Goal: Navigation & Orientation: Find specific page/section

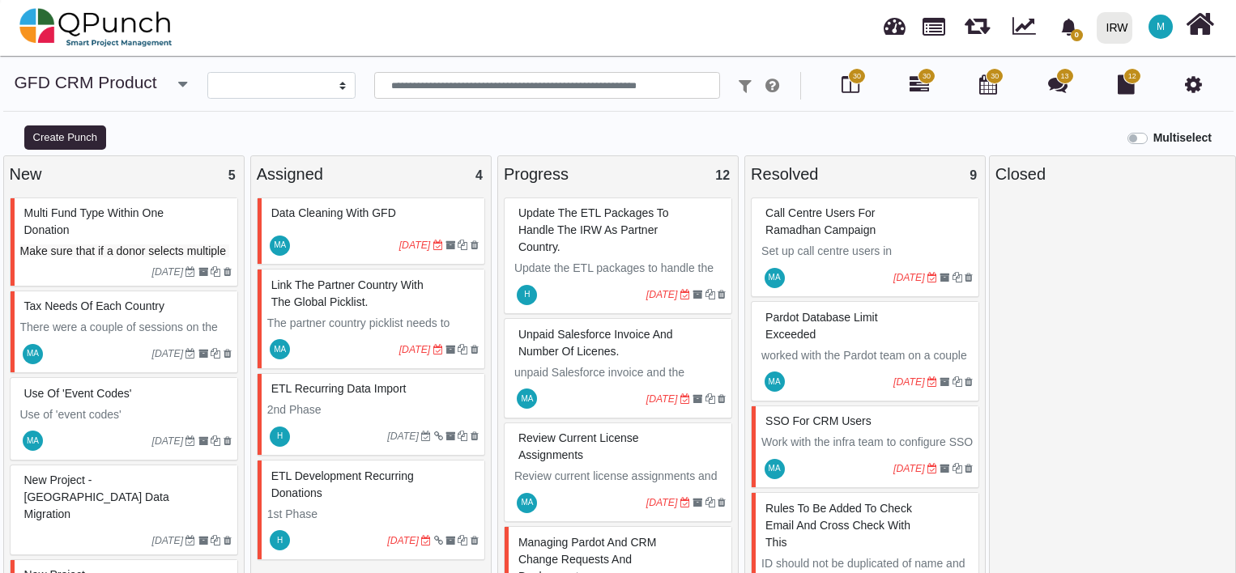
select select
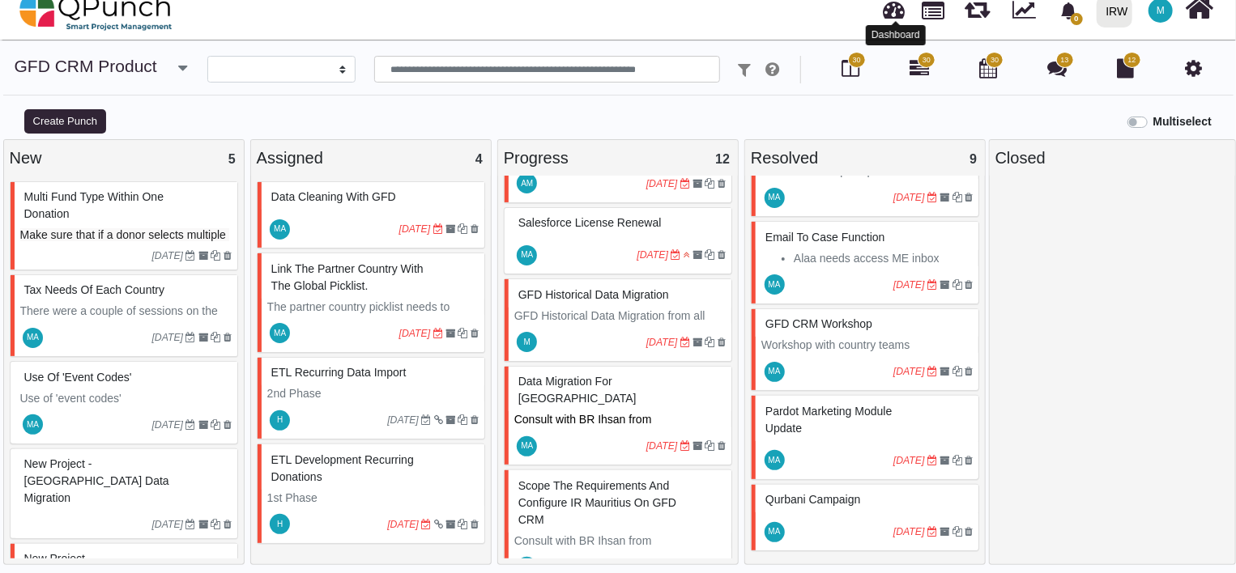
click at [894, 16] on link at bounding box center [894, 7] width 22 height 27
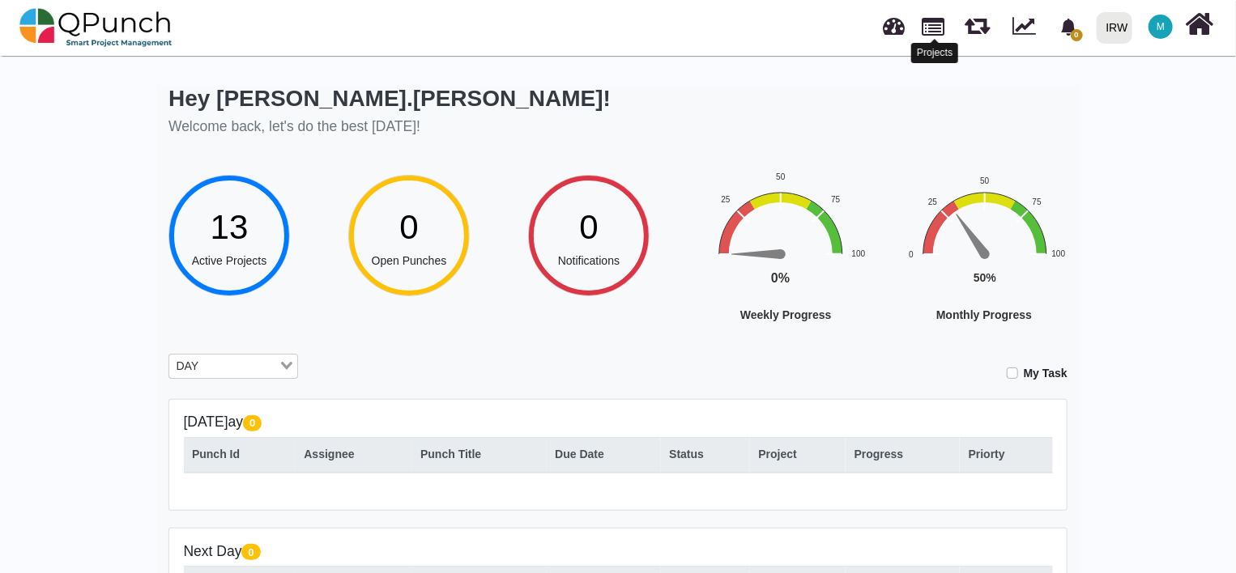
click at [939, 30] on link at bounding box center [933, 25] width 23 height 28
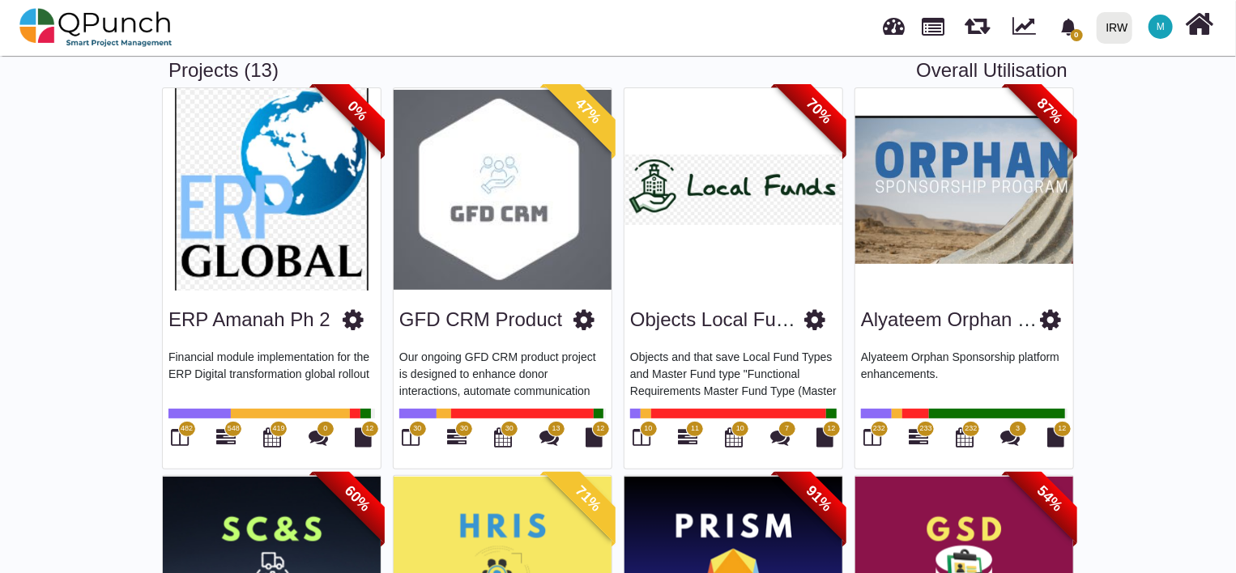
scroll to position [108, 0]
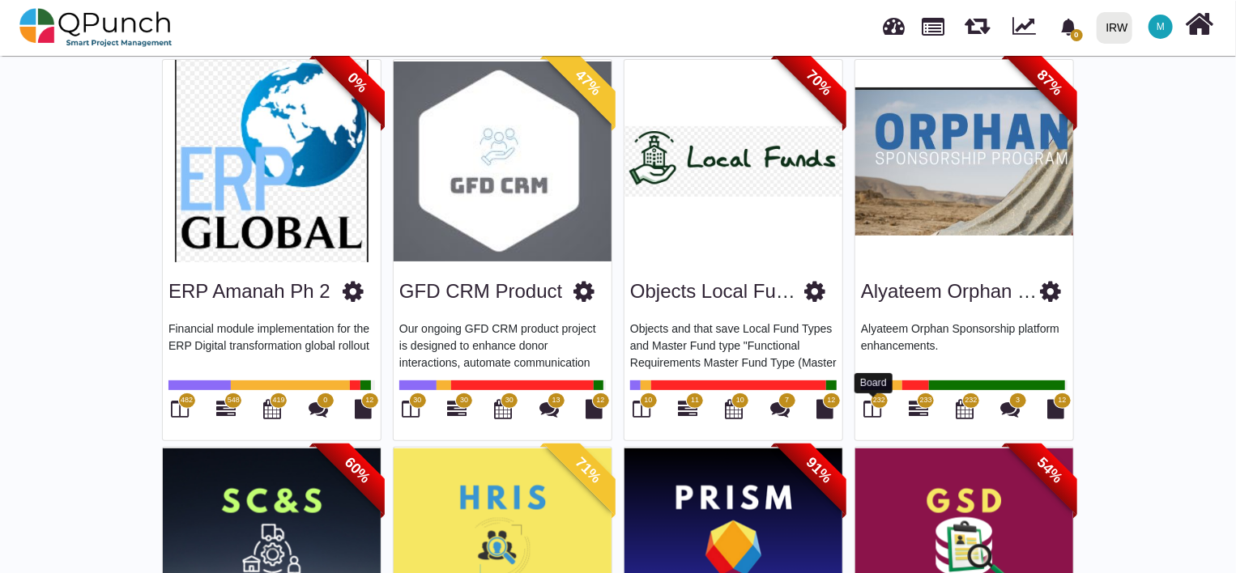
click at [878, 409] on icon at bounding box center [873, 408] width 18 height 19
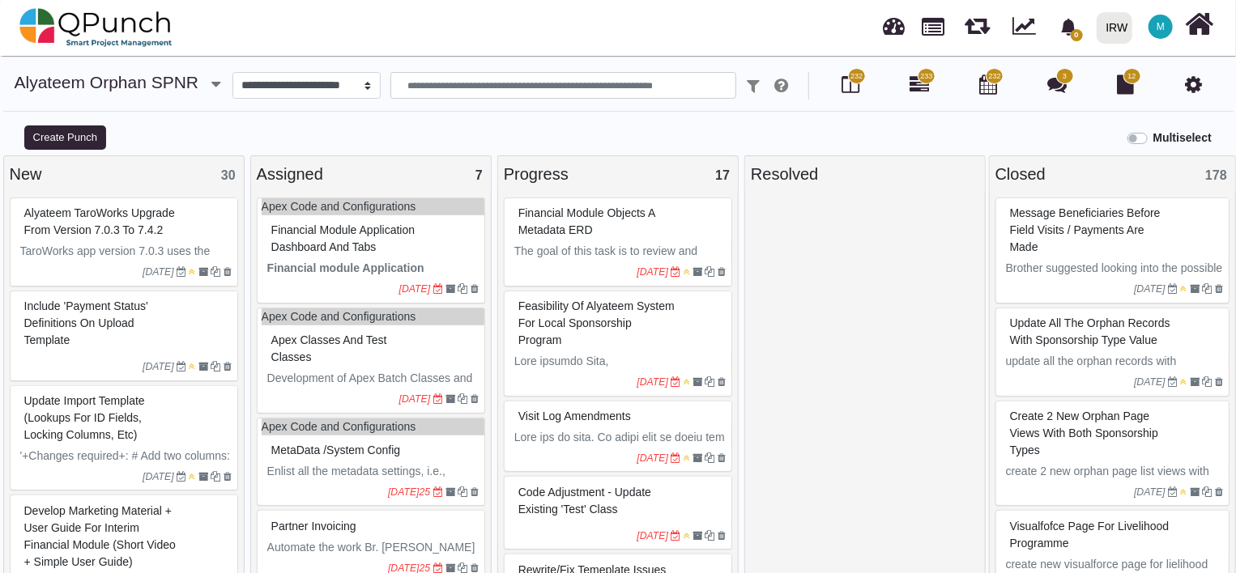
select select
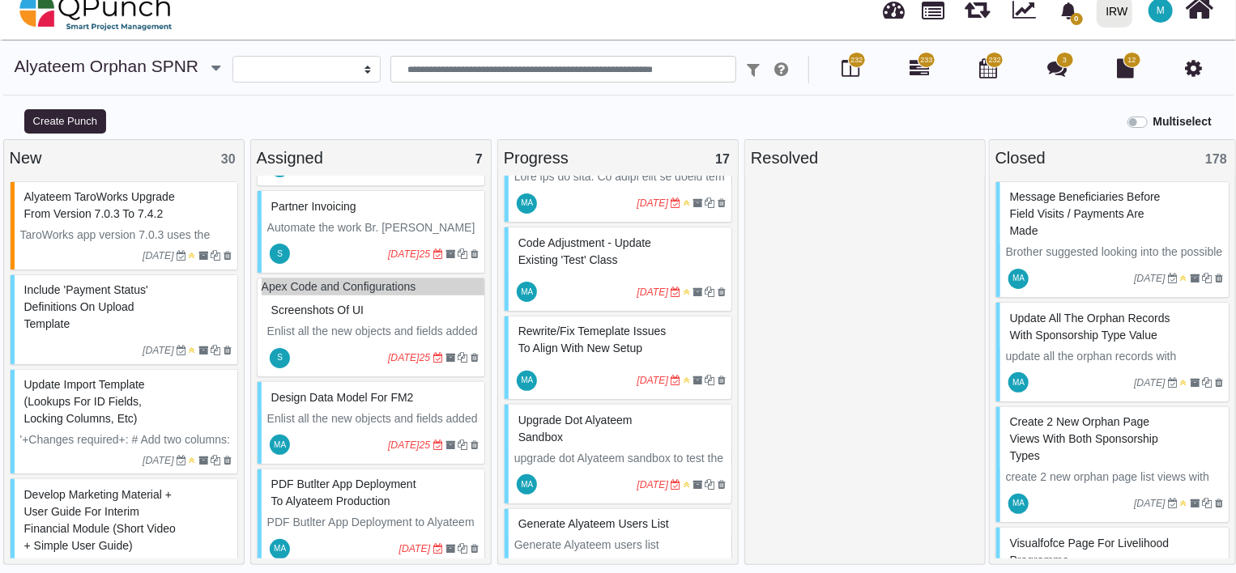
click at [507, 237] on div at bounding box center [506, 269] width 4 height 83
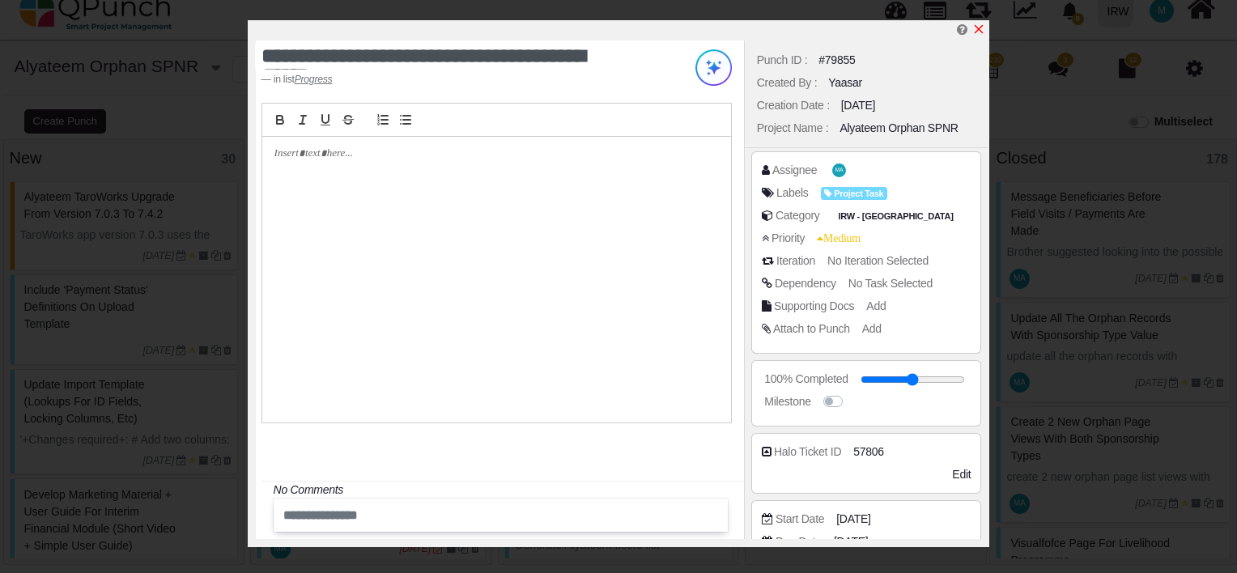
click at [979, 26] on icon "x" at bounding box center [979, 29] width 13 height 13
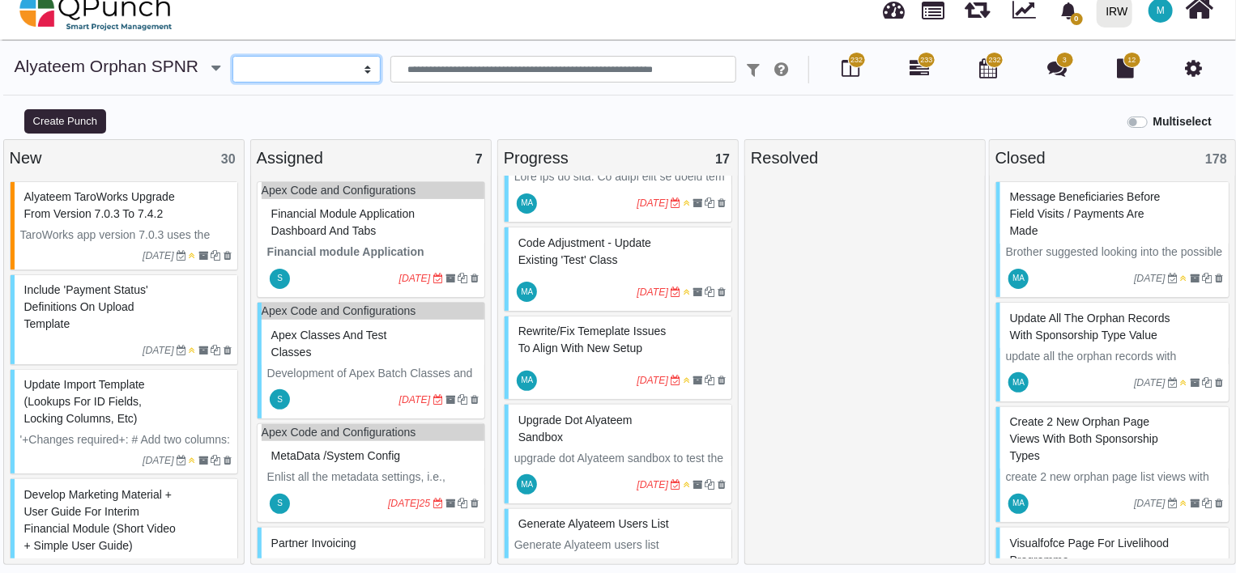
click at [317, 70] on select "**********" at bounding box center [306, 70] width 148 height 28
click at [475, 71] on input "text" at bounding box center [563, 70] width 346 height 28
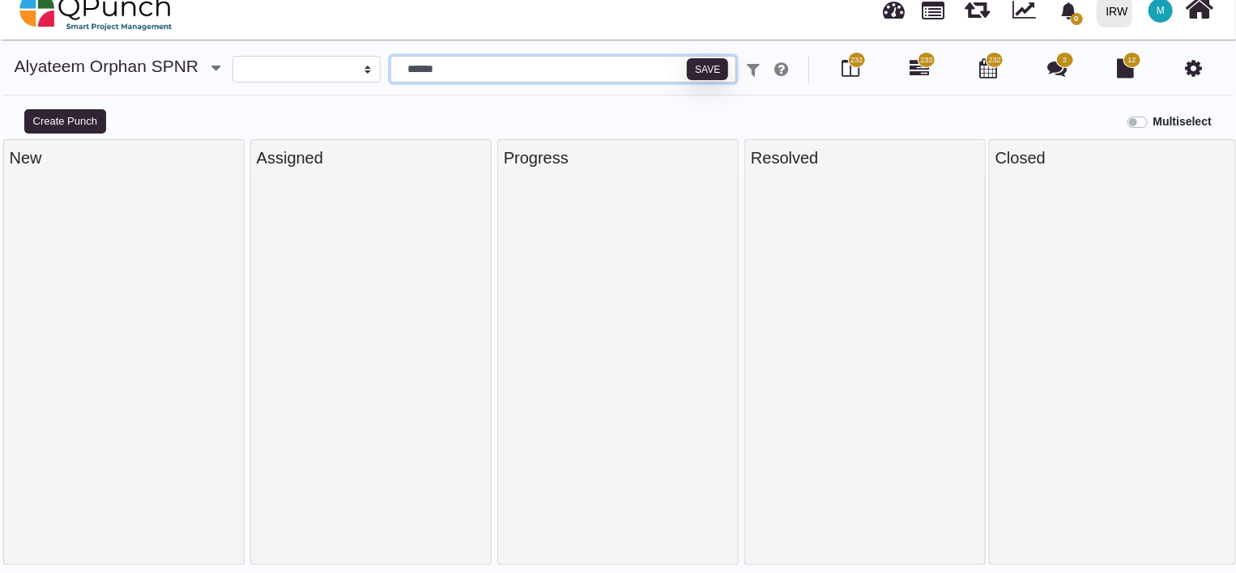
scroll to position [11, 0]
click at [648, 104] on div "**********" at bounding box center [618, 81] width 1236 height 51
click at [536, 71] on input "******" at bounding box center [563, 70] width 346 height 28
type input "*"
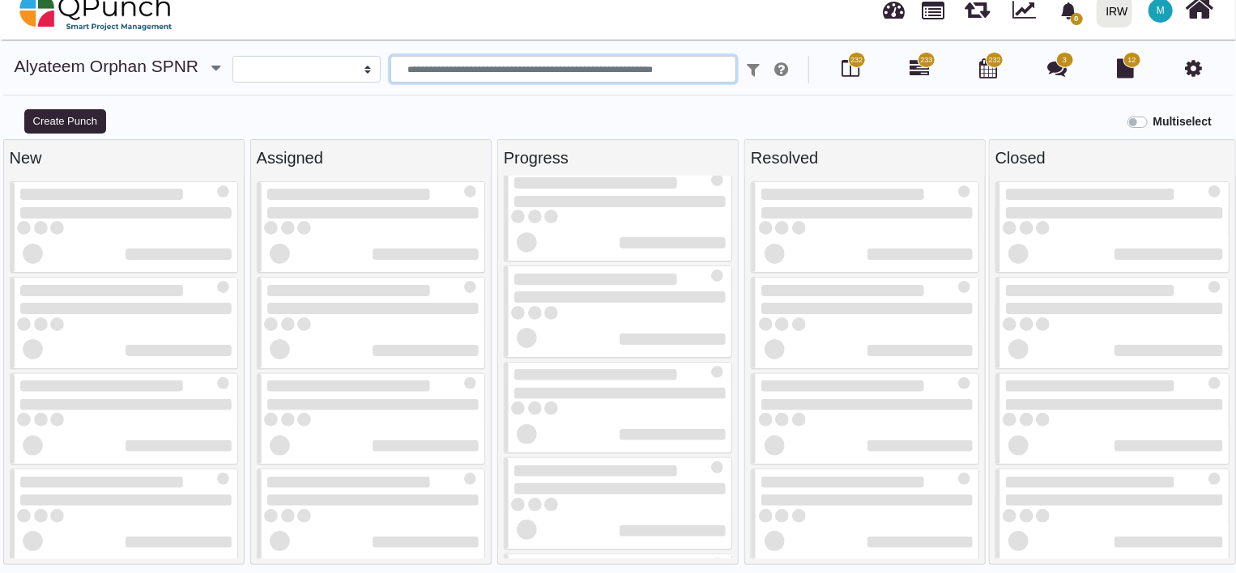
click at [213, 68] on icon "button" at bounding box center [215, 68] width 9 height 16
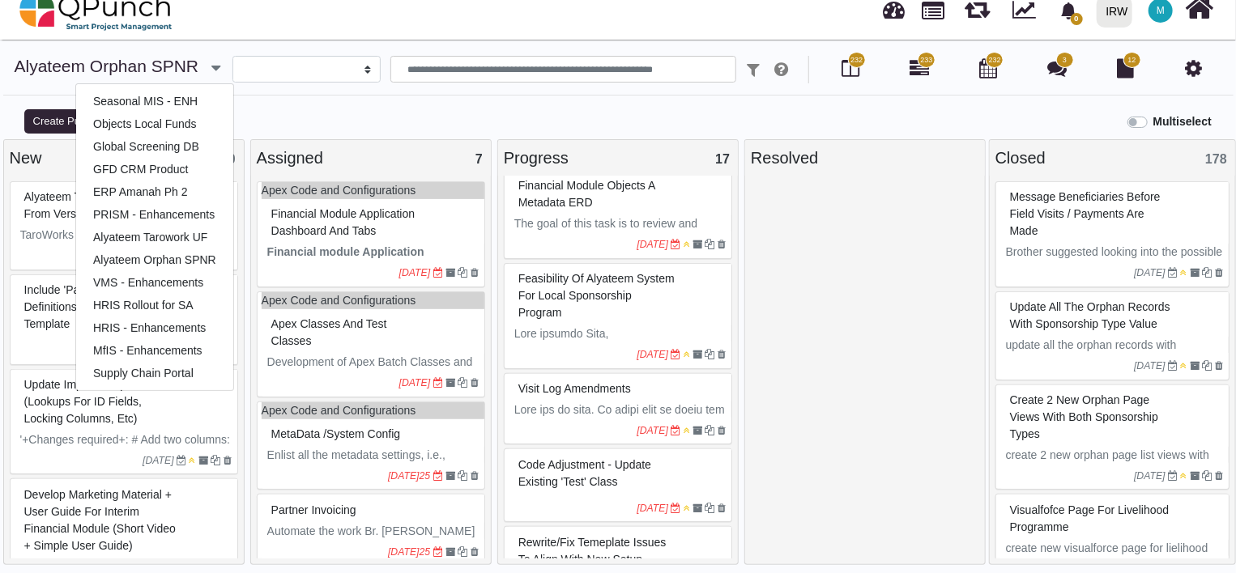
click at [275, 104] on div "**********" at bounding box center [618, 81] width 1236 height 51
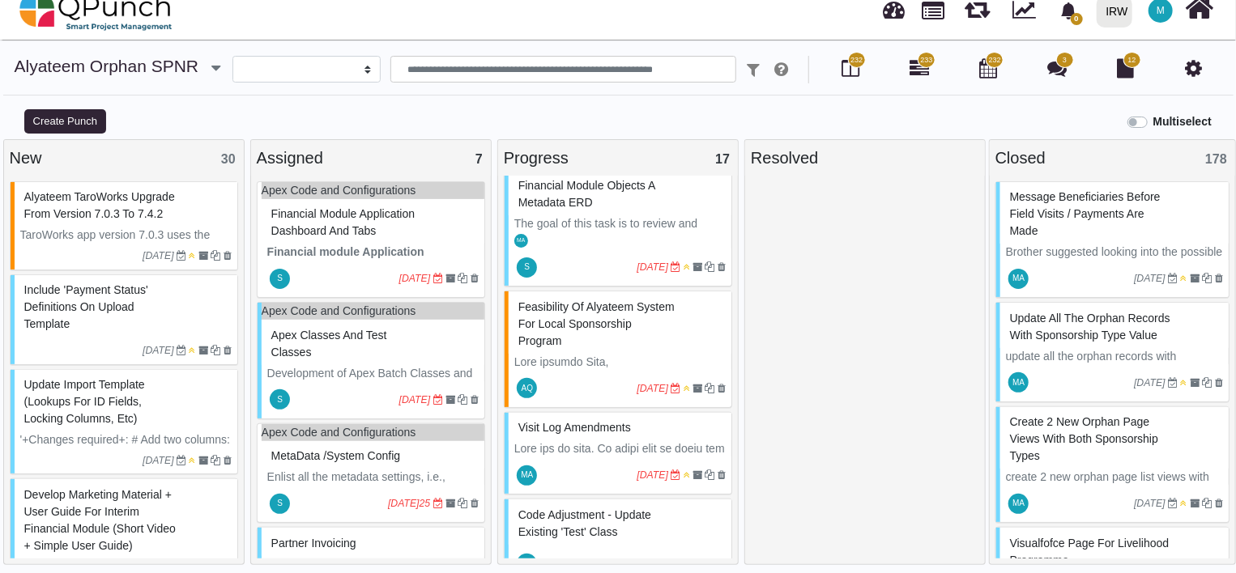
scroll to position [0, 0]
click at [919, 75] on icon at bounding box center [918, 67] width 19 height 19
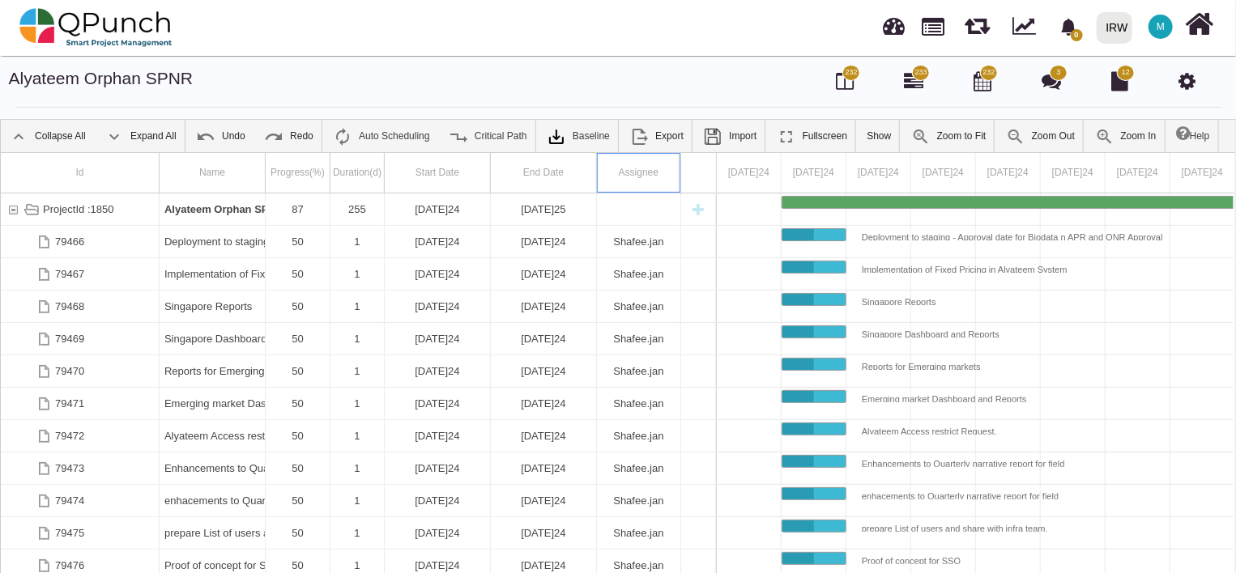
click at [649, 167] on div "Assignee" at bounding box center [639, 173] width 84 height 40
click at [849, 77] on span "232" at bounding box center [851, 72] width 12 height 11
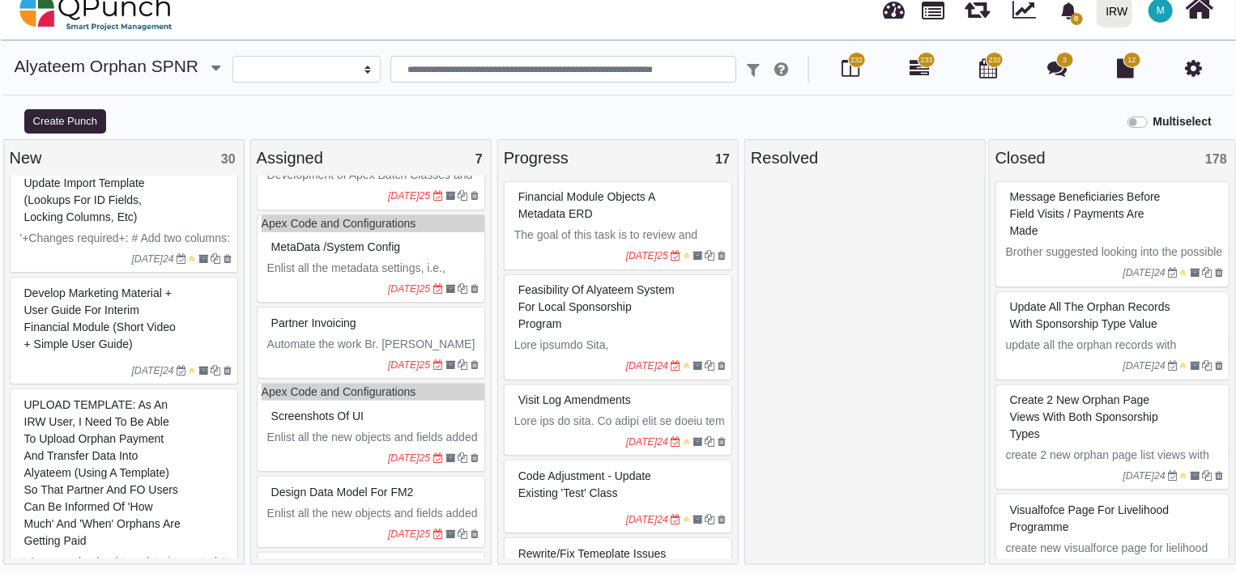
scroll to position [202, 0]
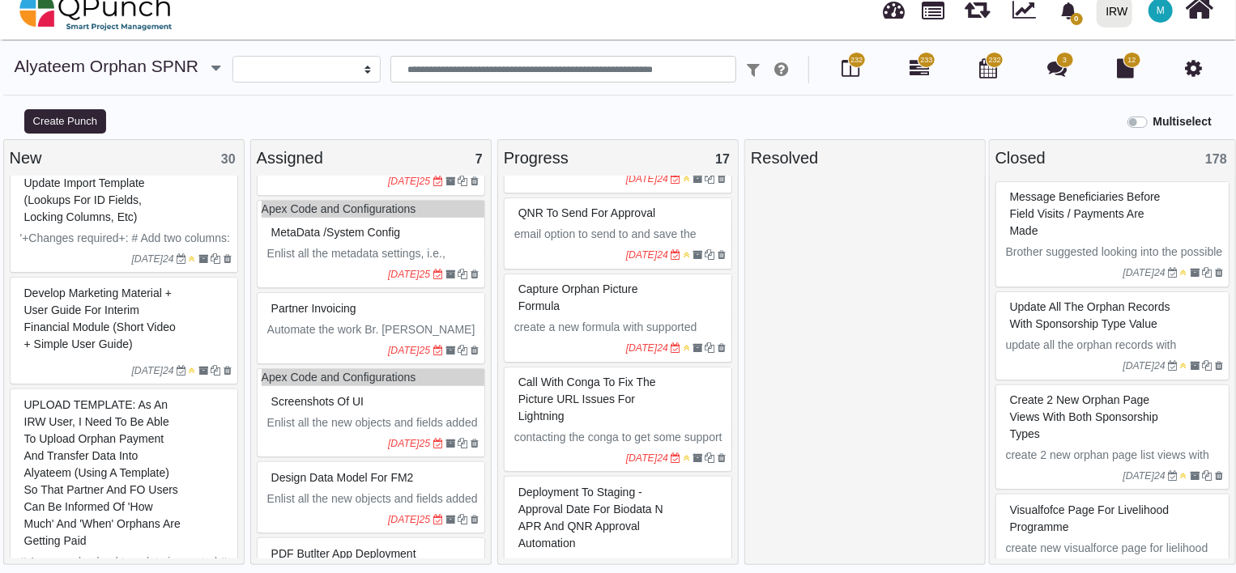
select select
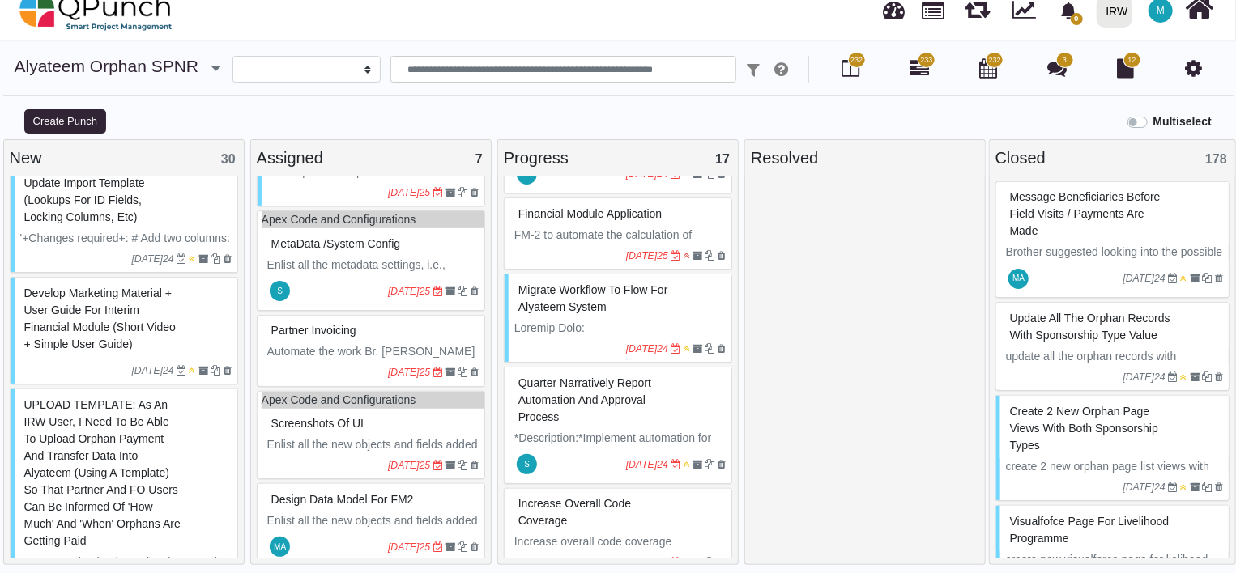
scroll to position [1289, 0]
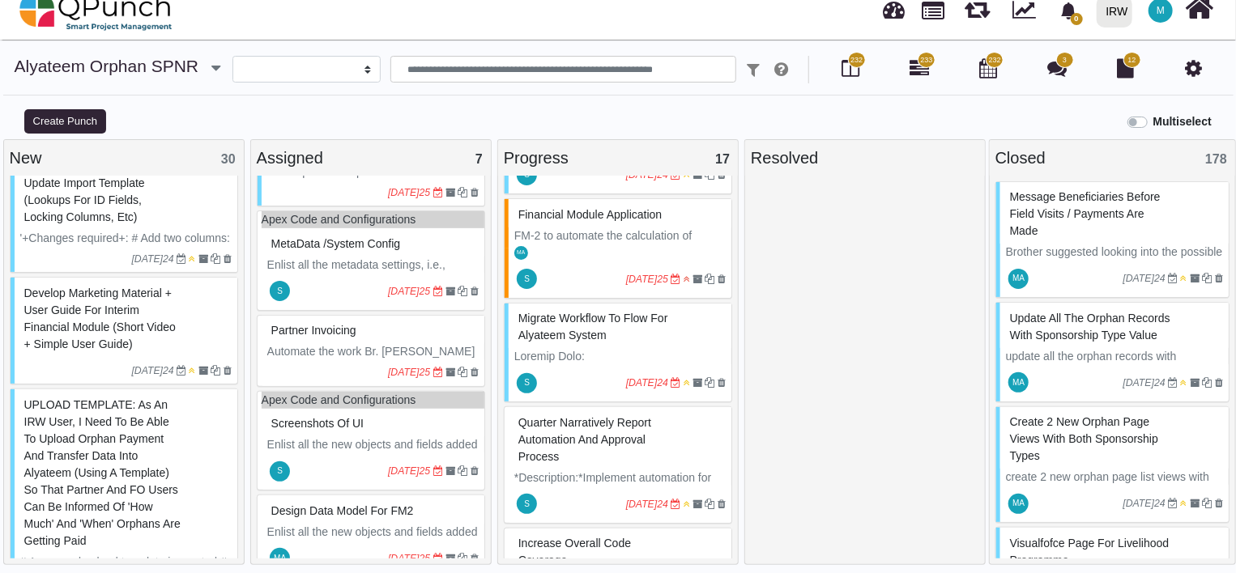
click at [1153, 121] on label "Multiselect" at bounding box center [1182, 121] width 58 height 17
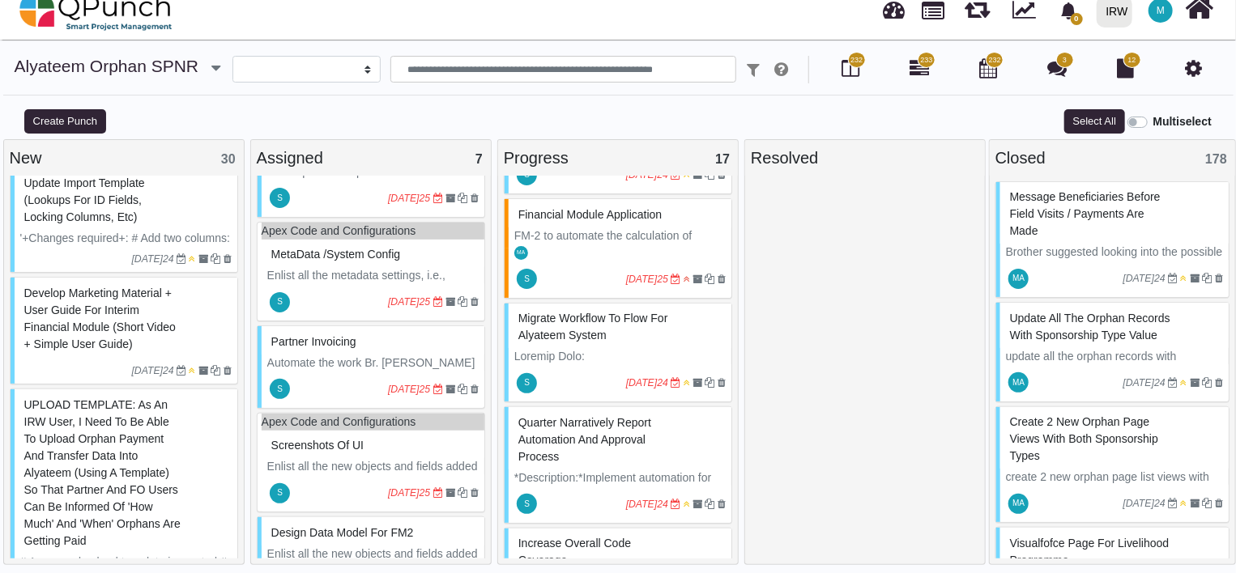
click at [1153, 122] on label "Multiselect" at bounding box center [1182, 121] width 58 height 17
click at [757, 67] on icon at bounding box center [753, 70] width 13 height 16
click at [327, 70] on select "**********" at bounding box center [306, 70] width 148 height 28
click at [447, 103] on div "**********" at bounding box center [618, 81] width 1236 height 51
click at [475, 67] on input "text" at bounding box center [563, 70] width 346 height 28
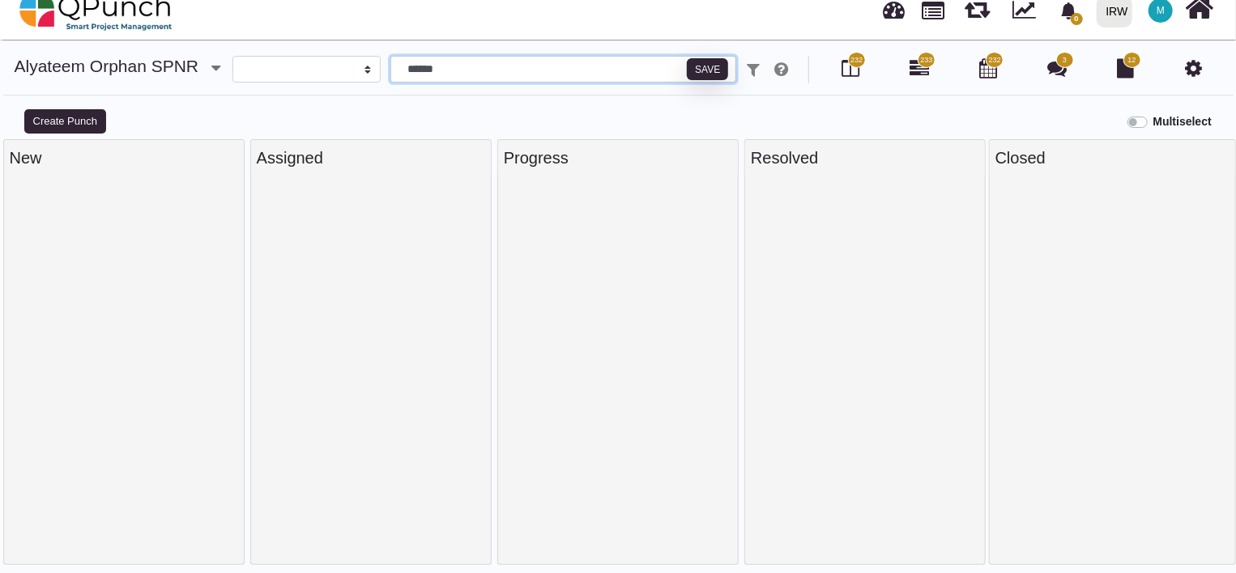
scroll to position [11, 0]
type input "*"
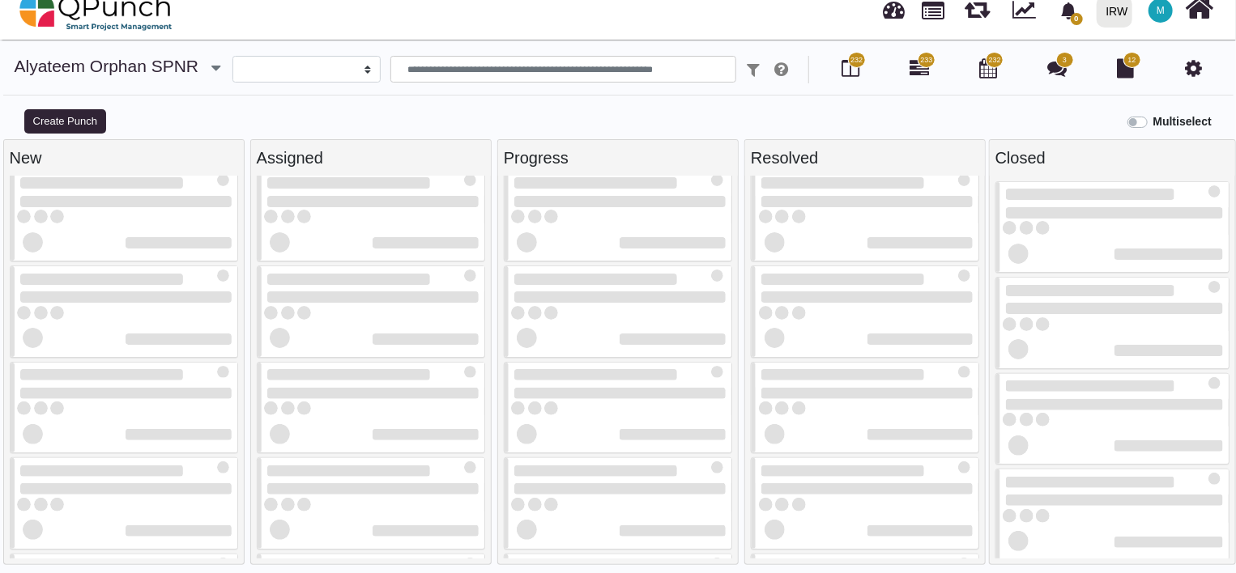
click at [352, 112] on div "Multiselect" at bounding box center [772, 120] width 927 height 27
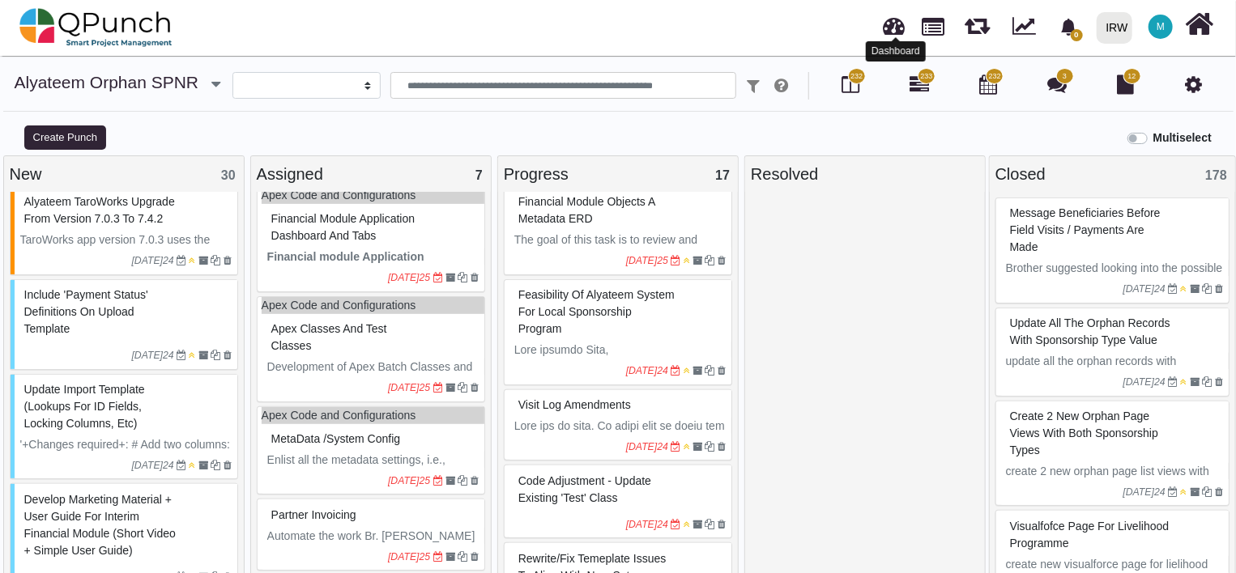
click at [894, 36] on div at bounding box center [896, 38] width 9 height 5
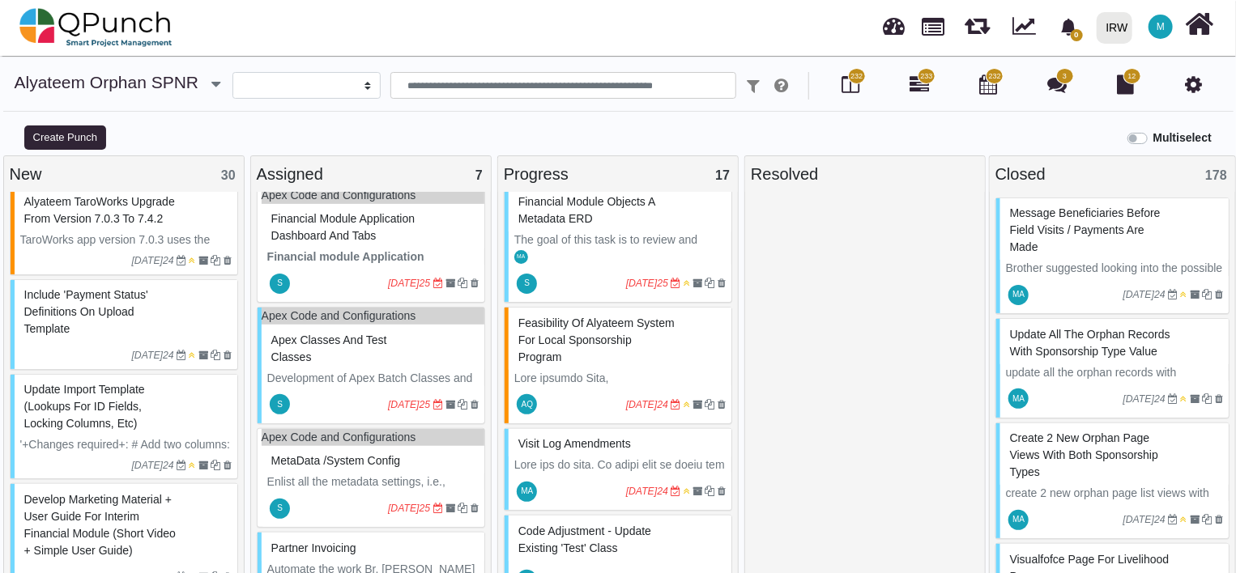
click at [1120, 32] on div "IRW" at bounding box center [1117, 28] width 22 height 28
click at [1207, 24] on icon at bounding box center [1200, 24] width 28 height 31
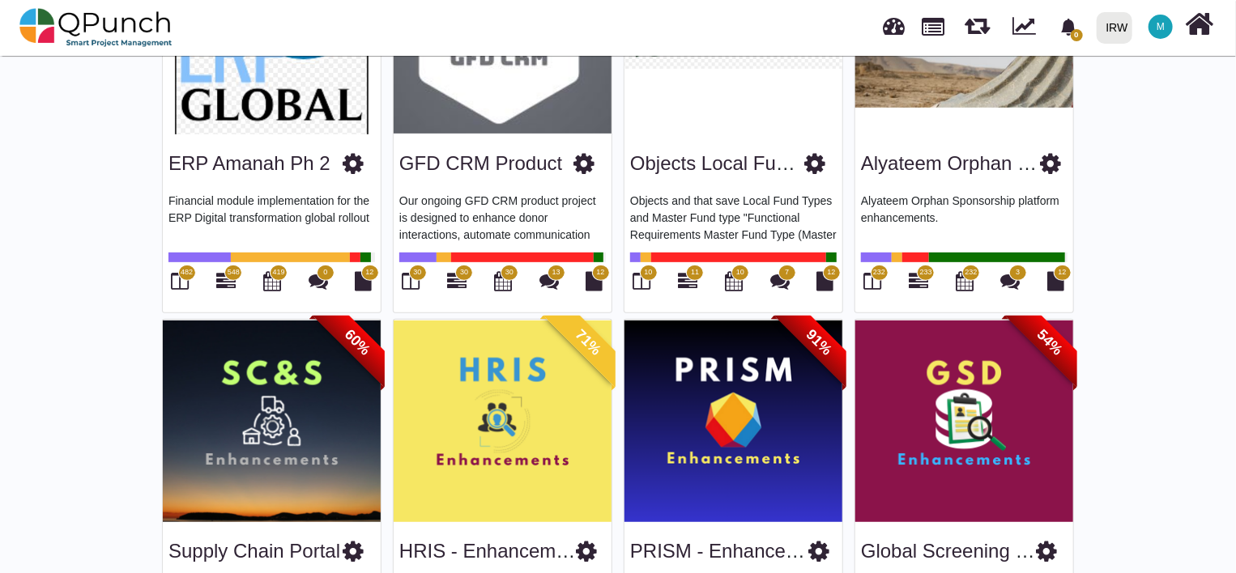
scroll to position [236, 0]
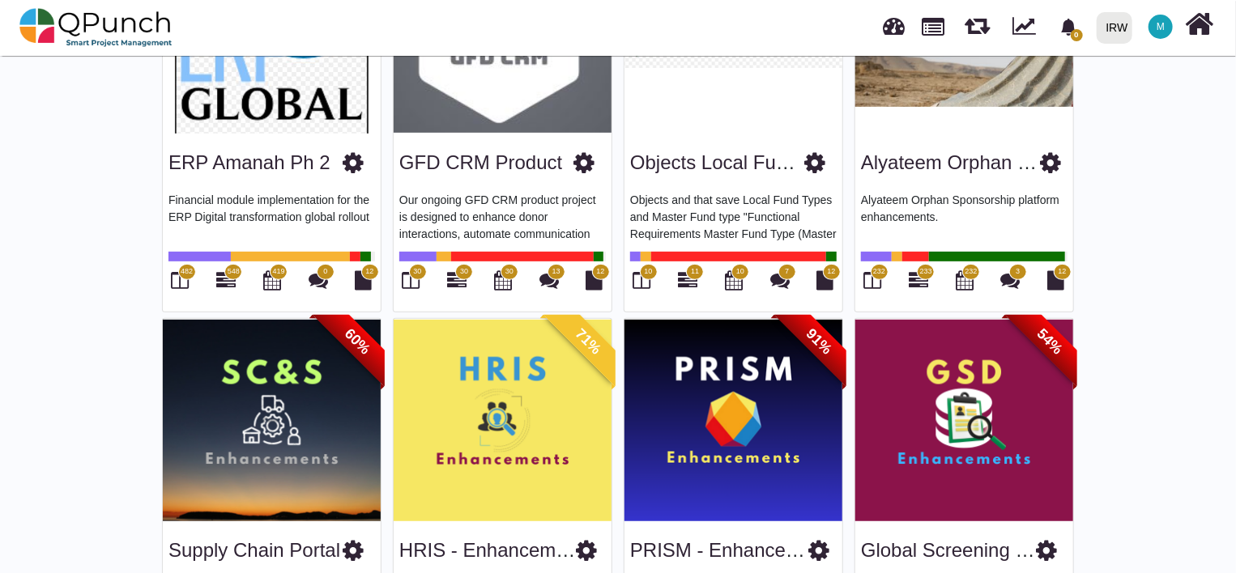
click at [581, 164] on icon at bounding box center [583, 163] width 21 height 24
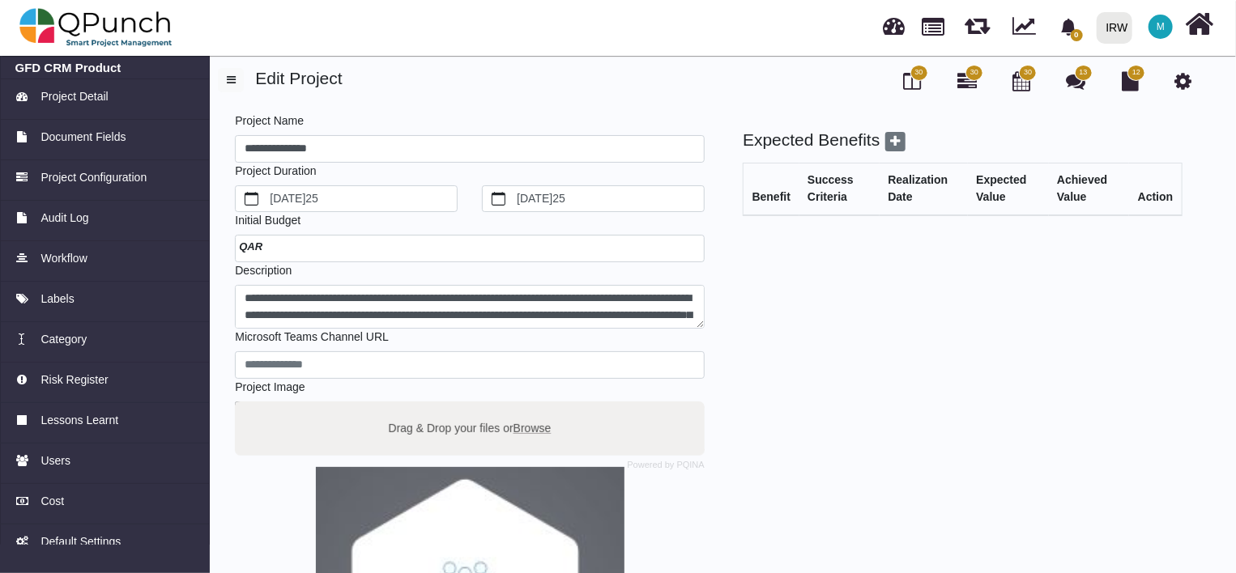
scroll to position [289, 0]
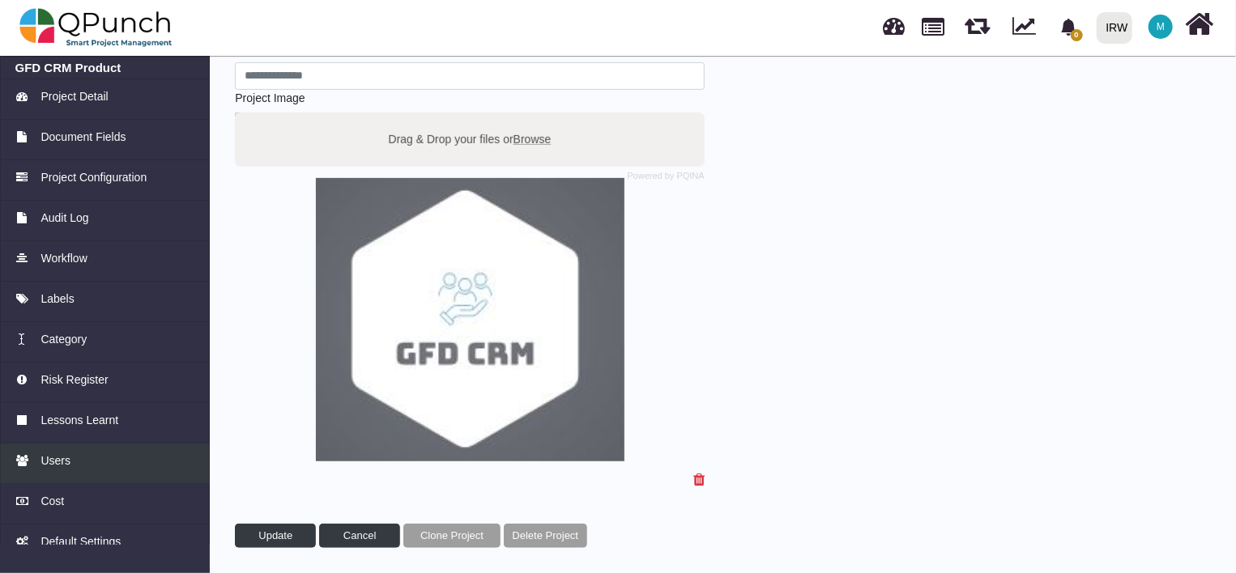
click at [64, 463] on span "Users" at bounding box center [55, 461] width 30 height 17
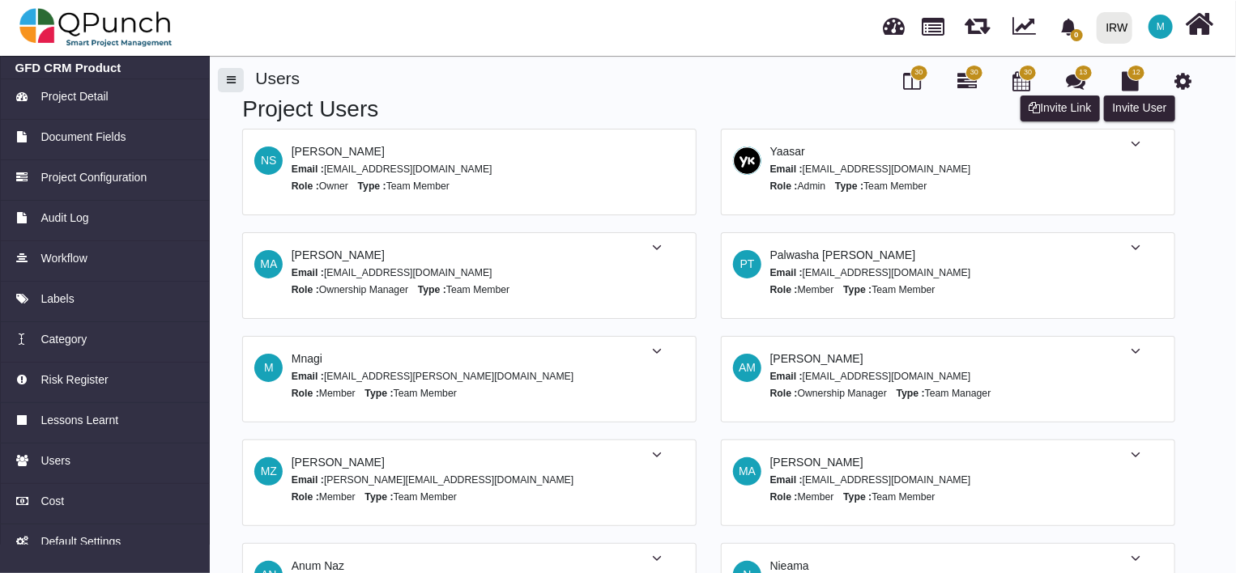
click at [226, 78] on button "button" at bounding box center [231, 80] width 26 height 24
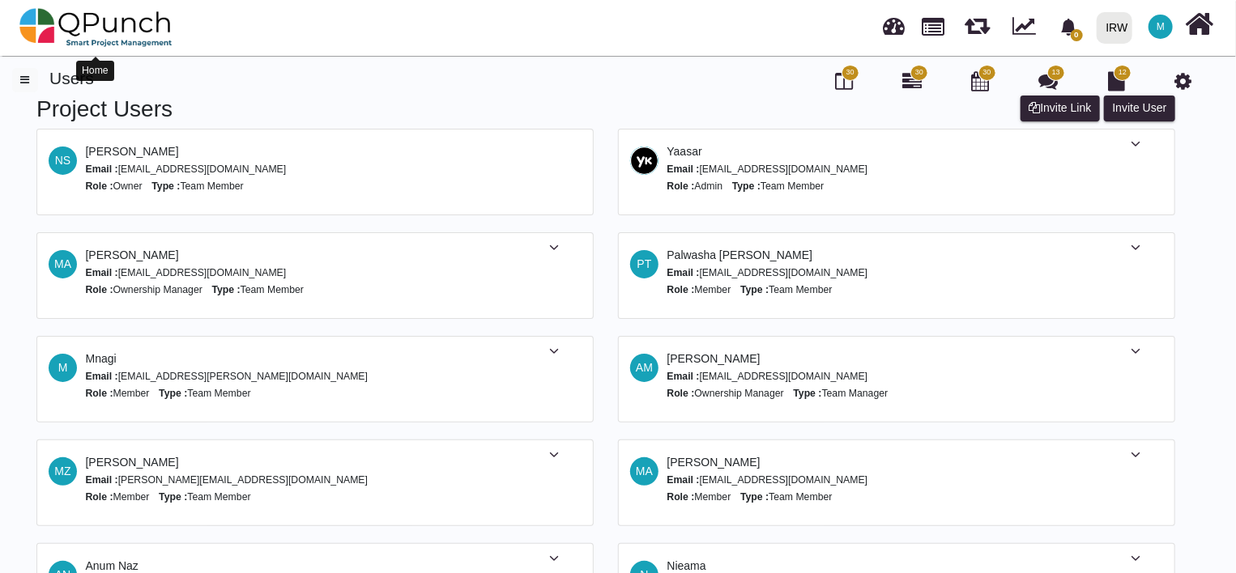
click at [40, 22] on img at bounding box center [95, 27] width 153 height 49
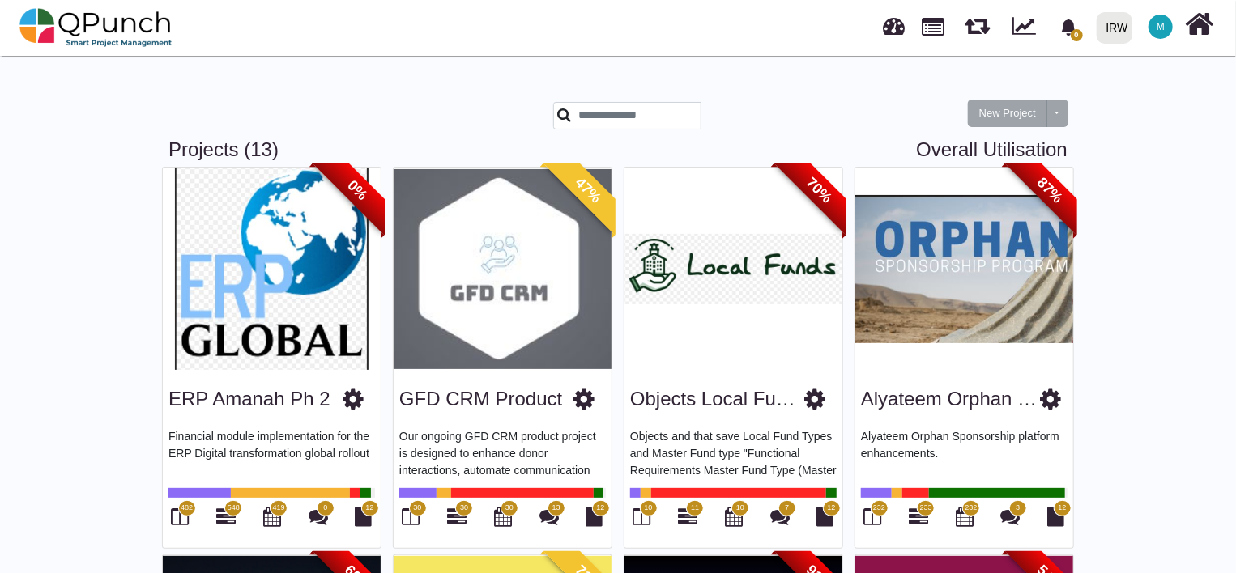
click at [511, 279] on img at bounding box center [503, 269] width 218 height 202
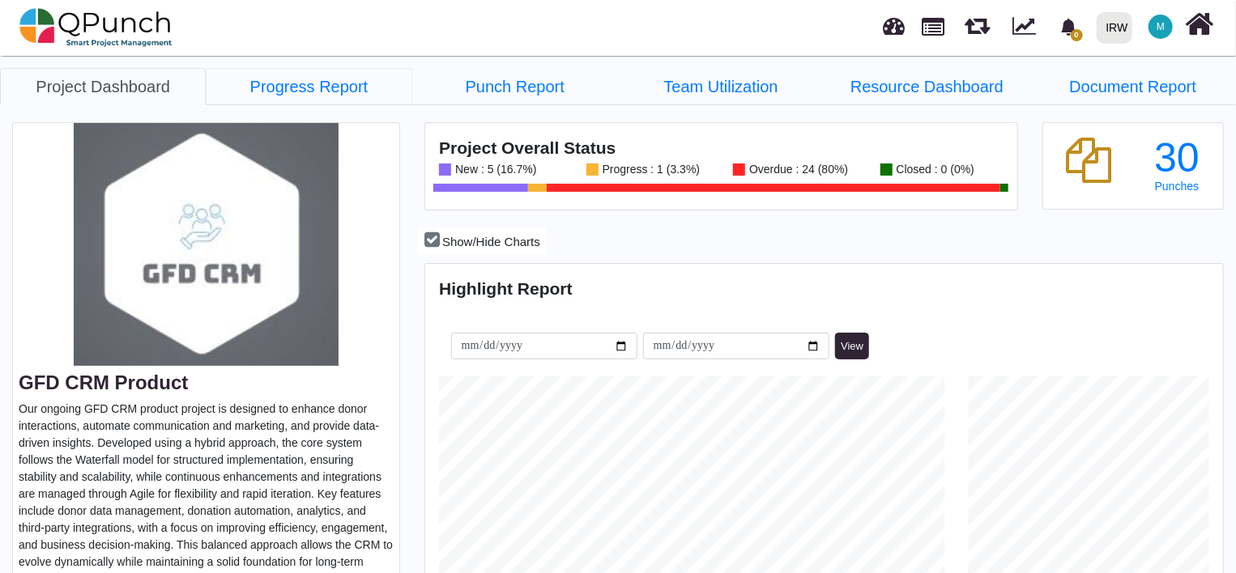
drag, startPoint x: 329, startPoint y: 93, endPoint x: 466, endPoint y: 236, distance: 198.7
click at [329, 93] on link "Progress Report" at bounding box center [309, 86] width 206 height 37
